Goal: Information Seeking & Learning: Check status

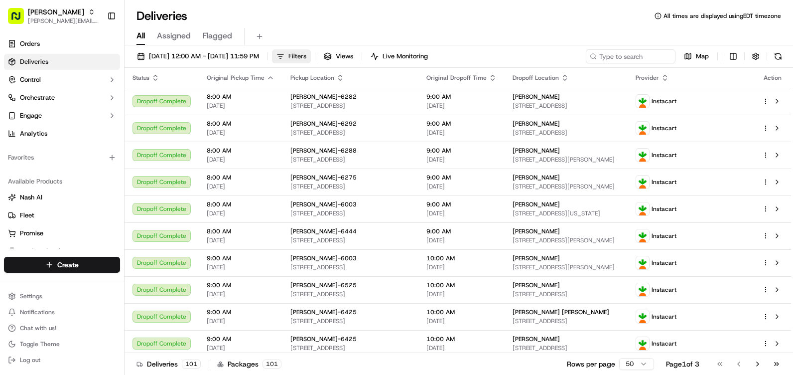
click at [311, 53] on button "Filters" at bounding box center [291, 56] width 39 height 14
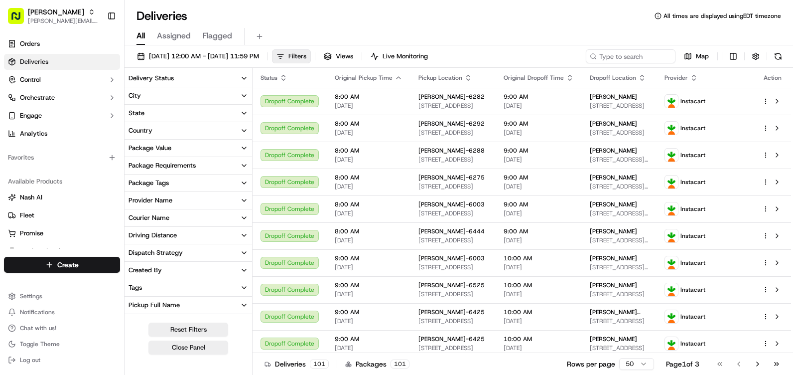
click at [139, 111] on div "State" at bounding box center [136, 113] width 16 height 9
click at [135, 92] on div "City" at bounding box center [134, 95] width 12 height 9
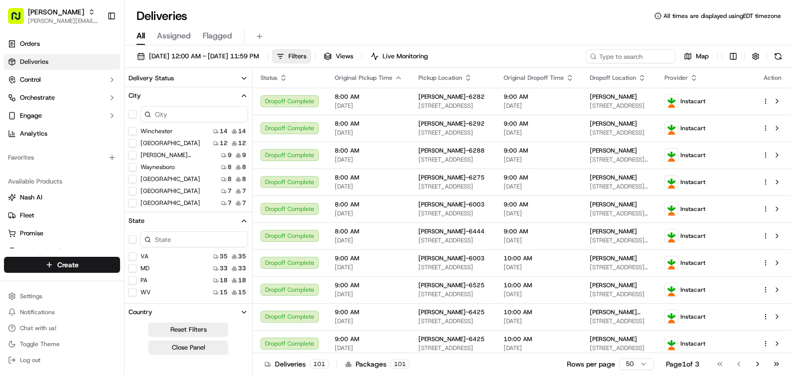
click at [172, 116] on input at bounding box center [194, 114] width 108 height 16
type input "ha"
click at [133, 168] on button "Harrisonburg" at bounding box center [132, 167] width 8 height 8
